Goal: Task Accomplishment & Management: Manage account settings

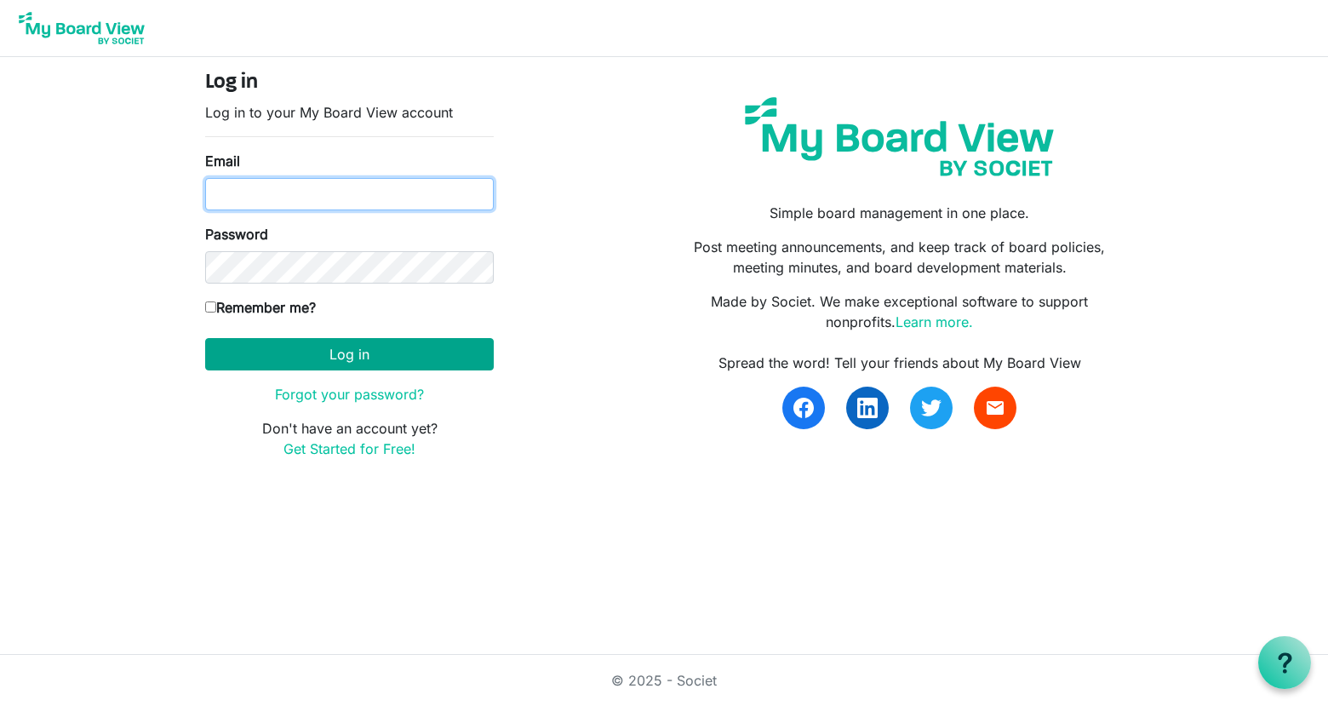
type input "[EMAIL_ADDRESS][DOMAIN_NAME]"
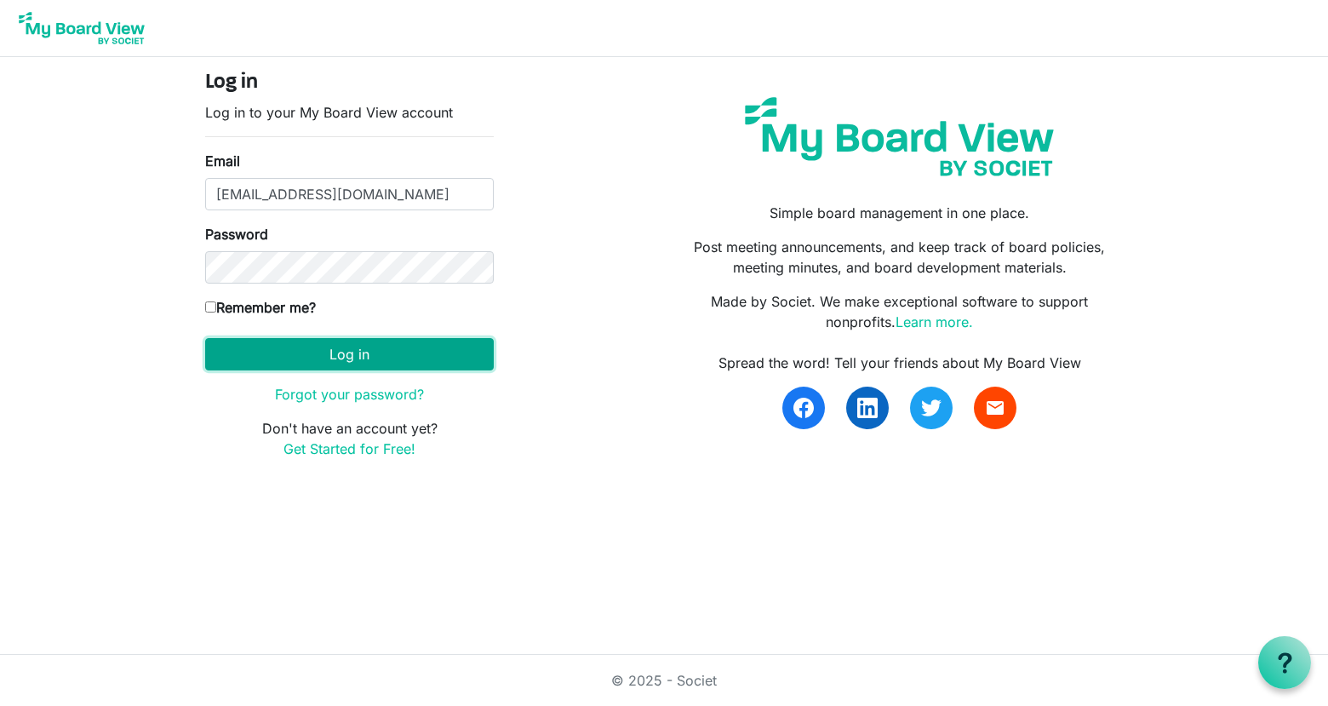
click at [363, 358] on button "Log in" at bounding box center [349, 354] width 289 height 32
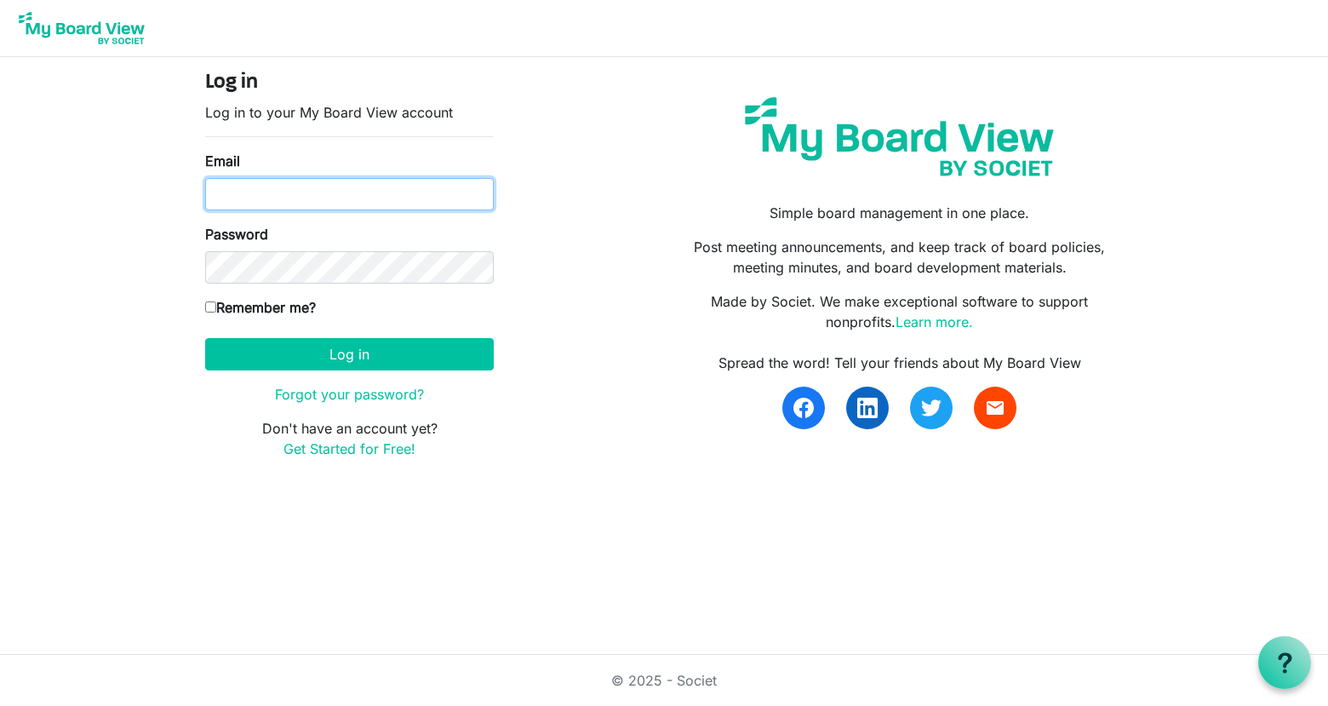
type input "[EMAIL_ADDRESS][DOMAIN_NAME]"
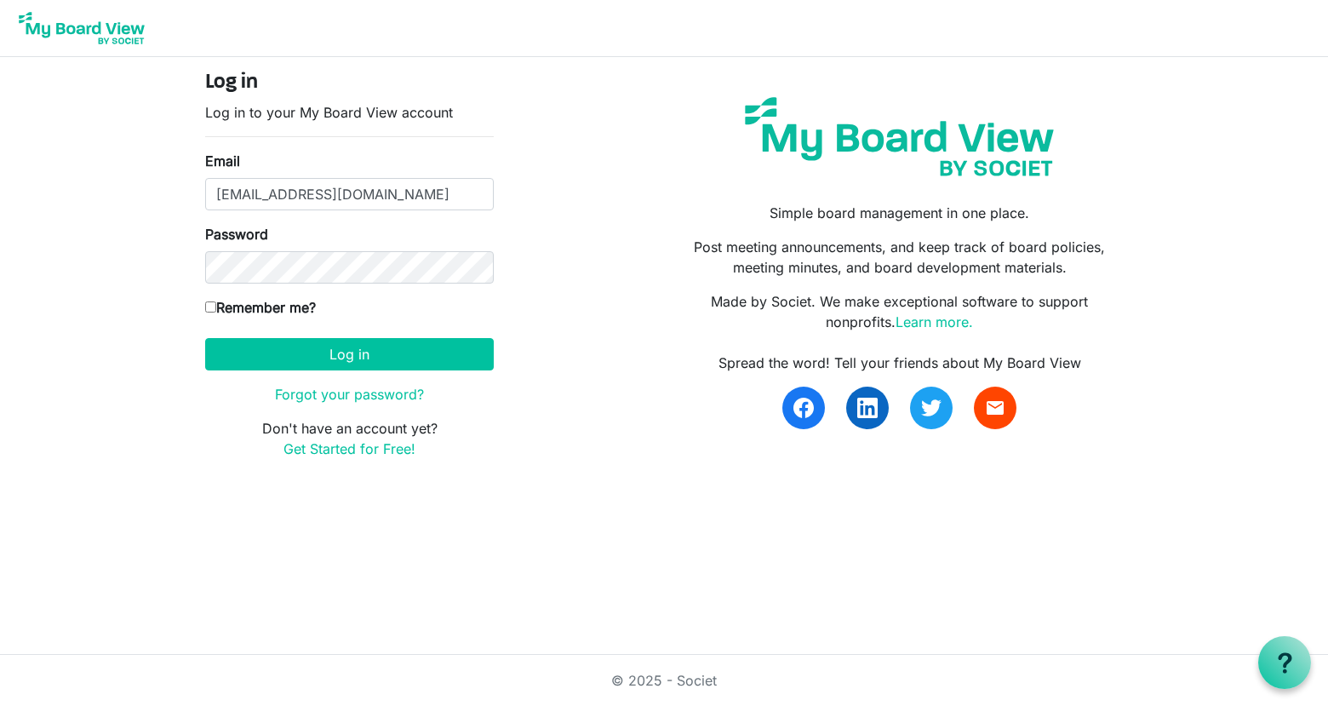
click at [209, 307] on input "Remember me?" at bounding box center [210, 306] width 11 height 11
checkbox input "true"
click at [364, 363] on button "Log in" at bounding box center [349, 354] width 289 height 32
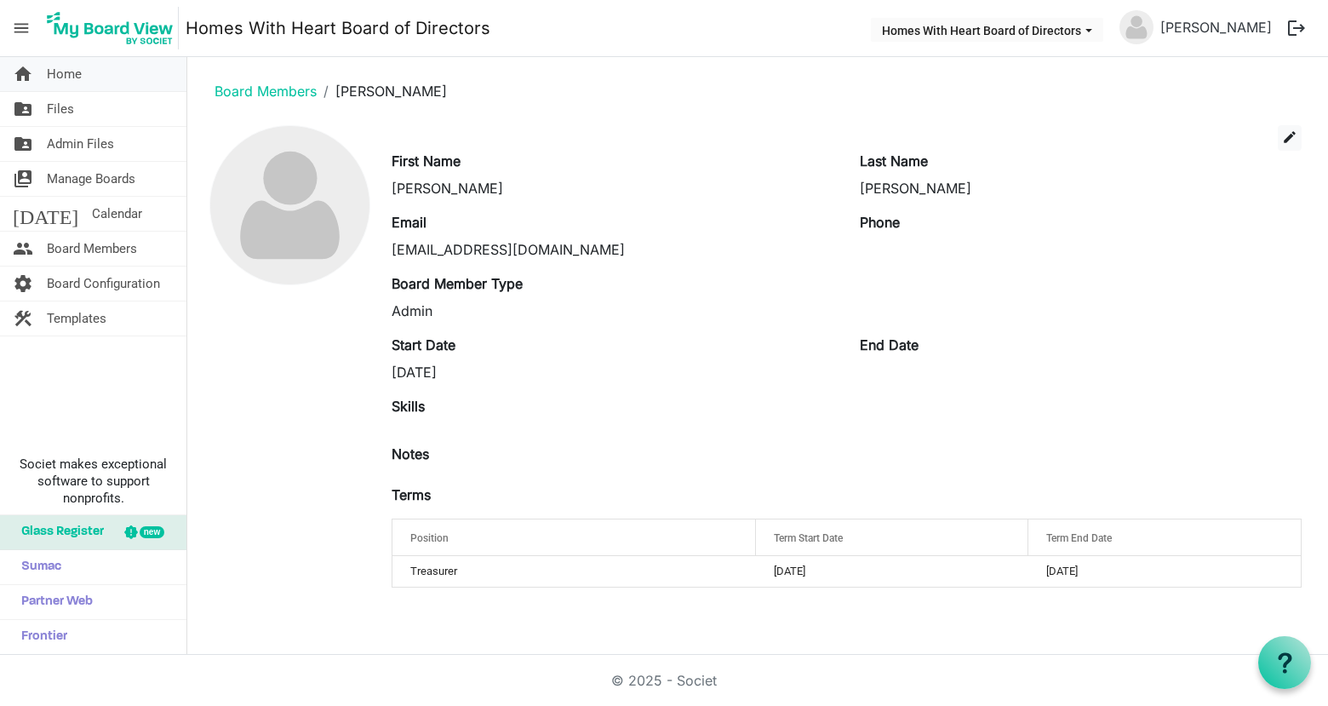
click at [59, 73] on span "Home" at bounding box center [64, 74] width 35 height 34
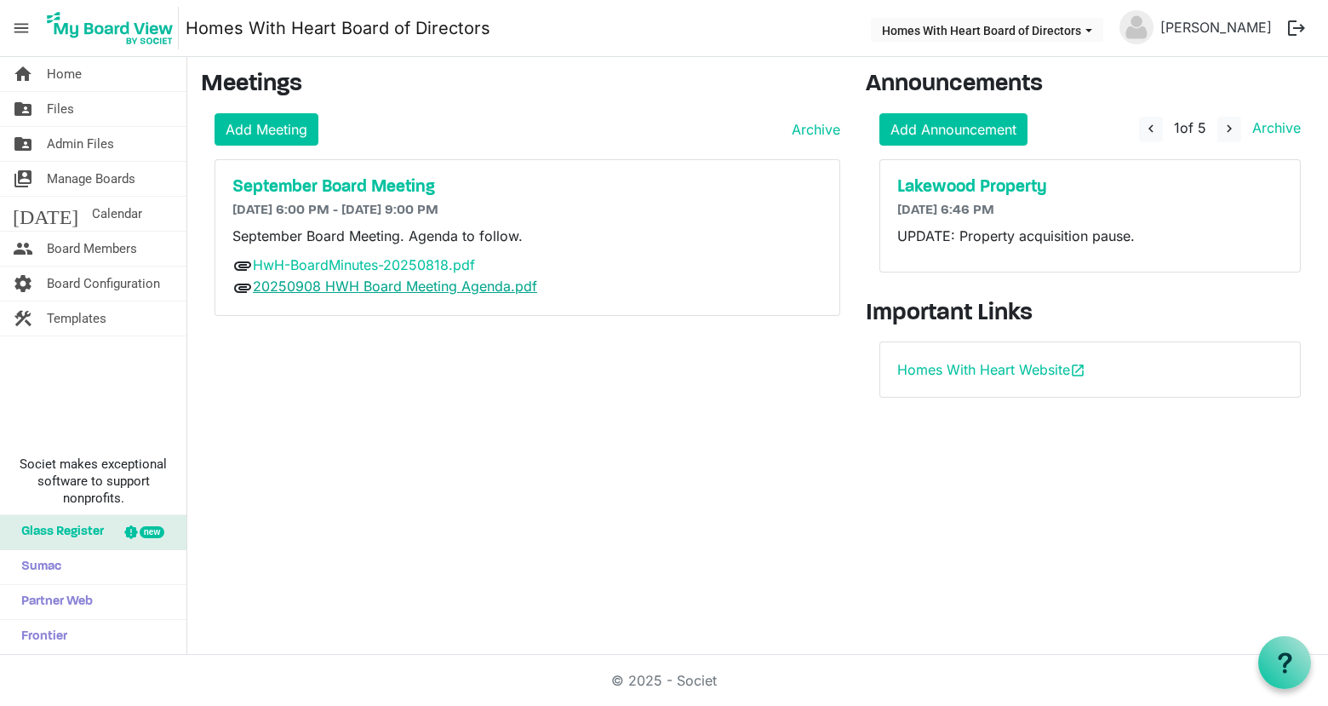
click at [433, 288] on link "20250908 HWH Board Meeting Agenda.pdf" at bounding box center [395, 286] width 284 height 17
